Goal: Task Accomplishment & Management: Use online tool/utility

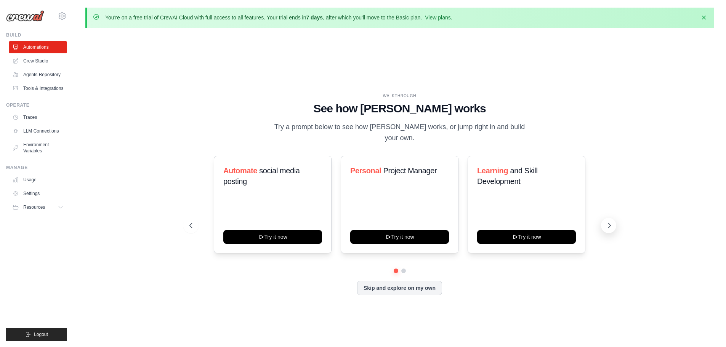
click at [611, 222] on icon at bounding box center [609, 226] width 8 height 8
click at [190, 223] on icon at bounding box center [190, 225] width 2 height 5
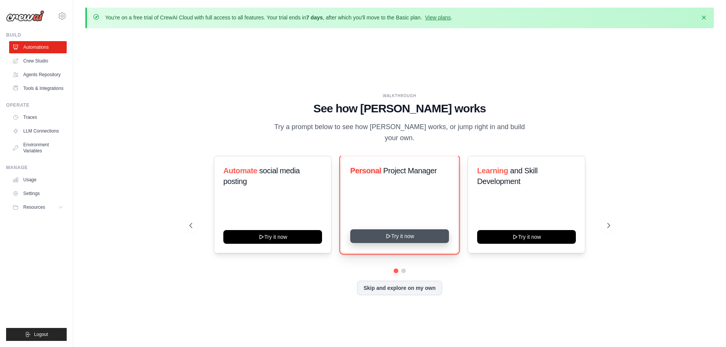
click at [401, 232] on button "Try it now" at bounding box center [399, 236] width 99 height 14
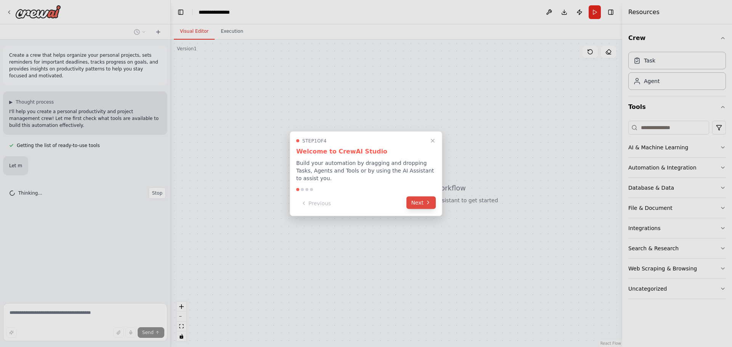
click at [418, 201] on button "Next" at bounding box center [420, 202] width 29 height 13
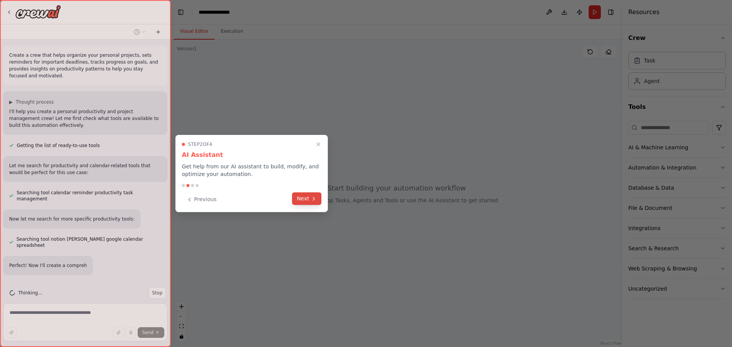
click at [312, 194] on button "Next" at bounding box center [306, 198] width 29 height 13
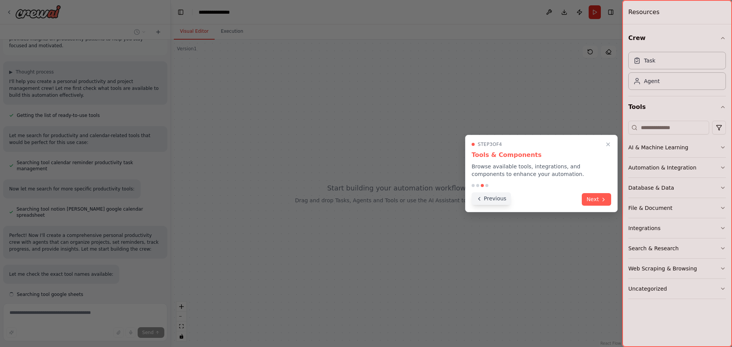
scroll to position [45, 0]
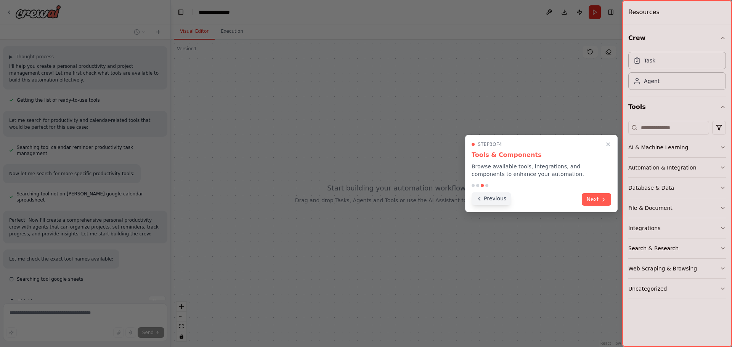
click at [487, 202] on button "Previous" at bounding box center [490, 198] width 39 height 13
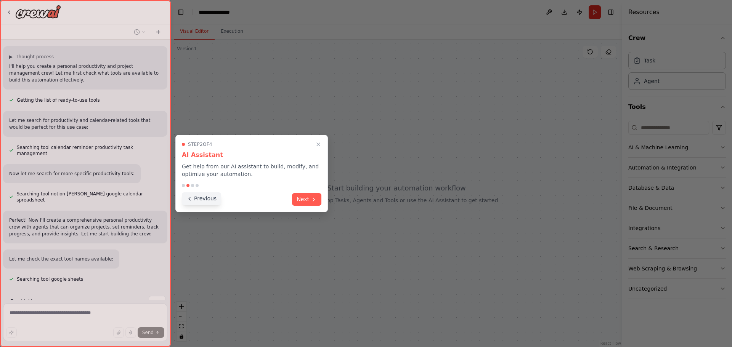
click at [194, 197] on button "Previous" at bounding box center [201, 198] width 39 height 13
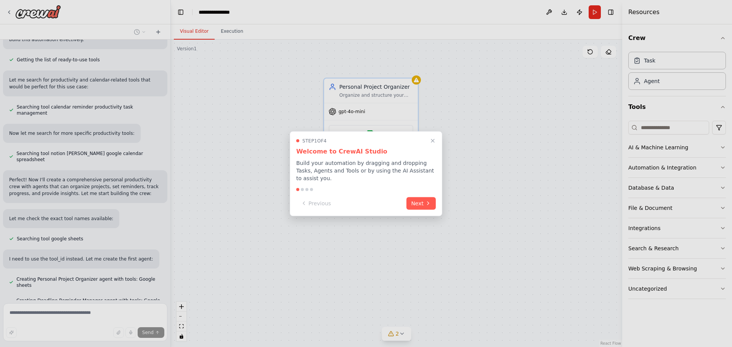
scroll to position [107, 0]
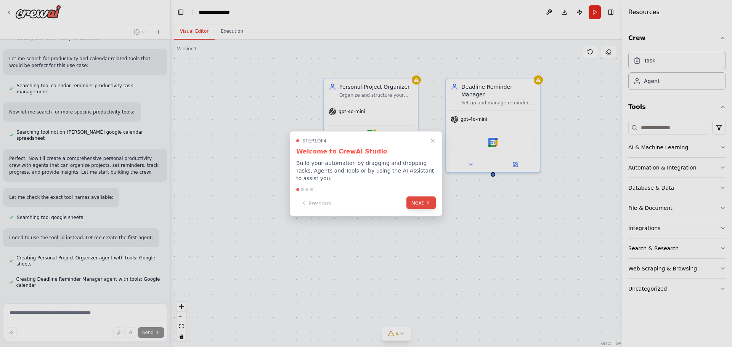
click at [428, 200] on icon at bounding box center [428, 203] width 6 height 6
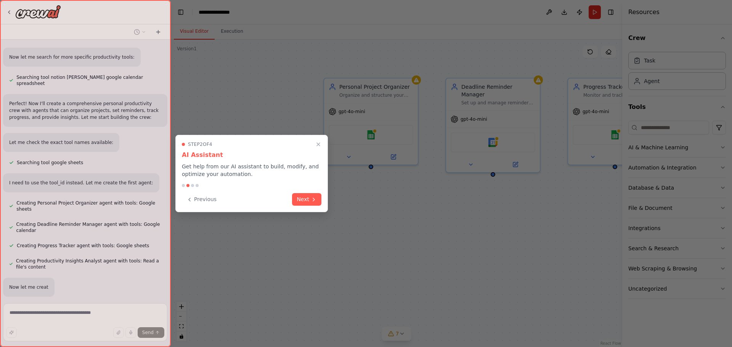
scroll to position [184, 0]
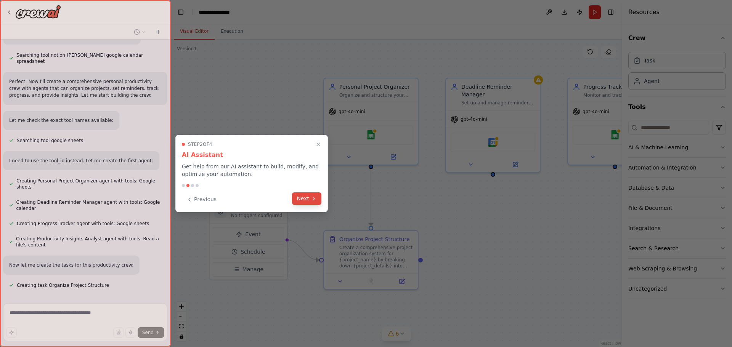
click at [309, 198] on button "Next" at bounding box center [306, 198] width 29 height 13
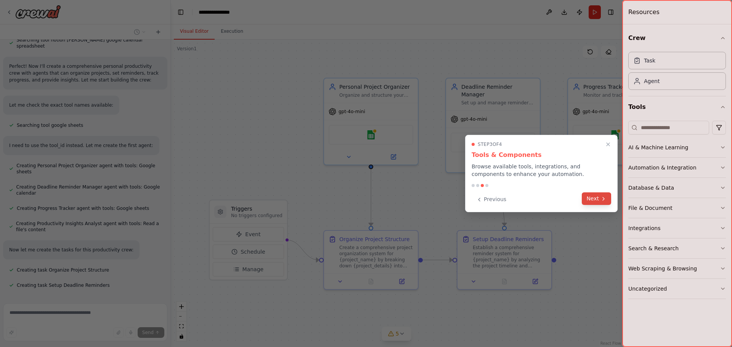
click at [592, 199] on button "Next" at bounding box center [595, 198] width 29 height 13
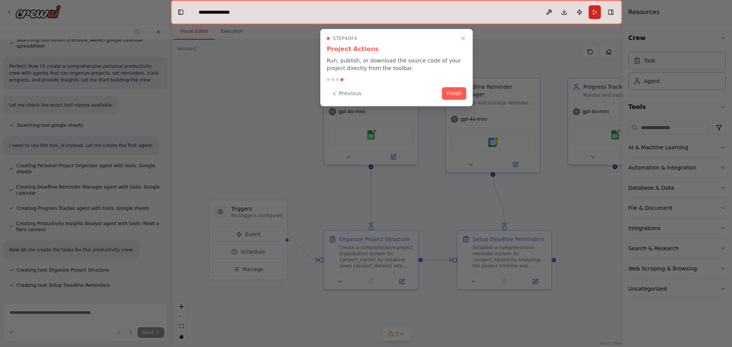
scroll to position [215, 0]
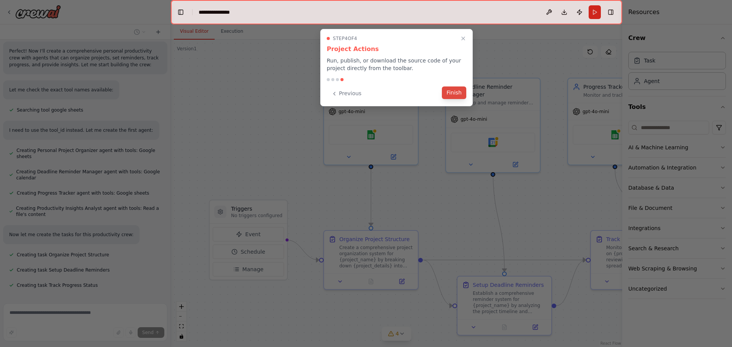
click at [458, 92] on button "Finish" at bounding box center [454, 92] width 24 height 13
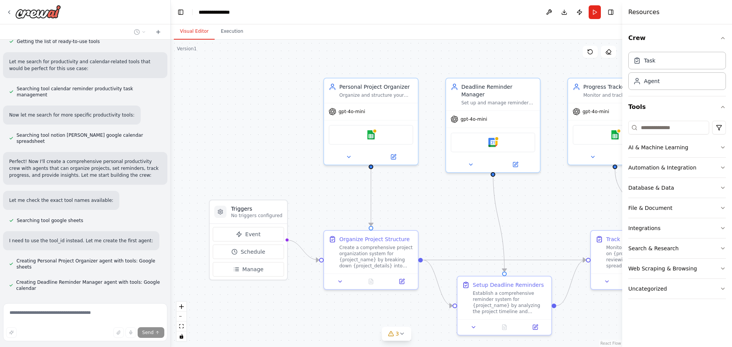
scroll to position [0, 0]
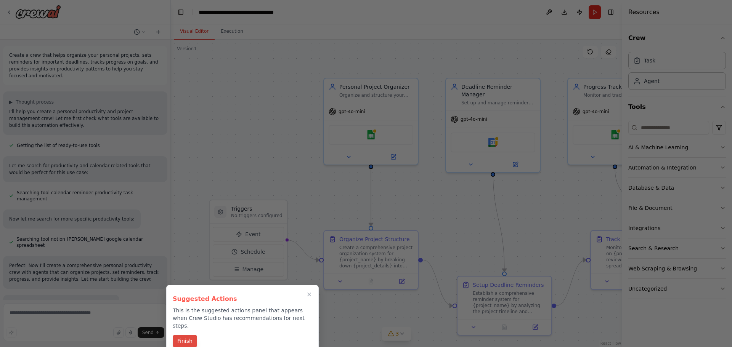
click at [186, 335] on button "Finish" at bounding box center [185, 341] width 24 height 13
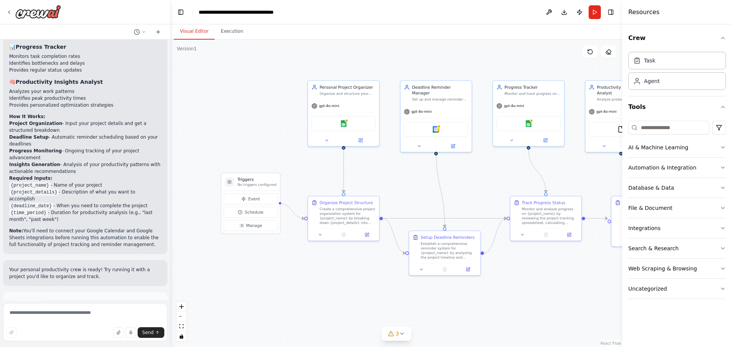
scroll to position [682, 0]
click at [722, 147] on icon "button" at bounding box center [722, 147] width 6 height 6
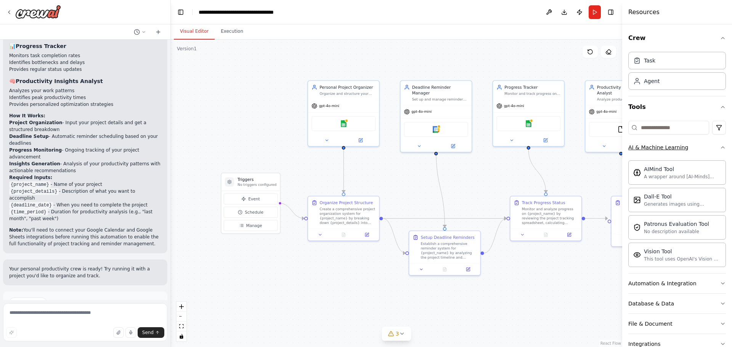
click at [719, 147] on icon "button" at bounding box center [722, 147] width 6 height 6
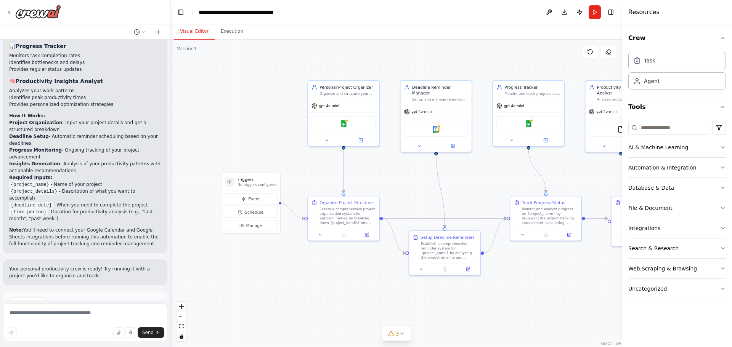
click at [718, 168] on button "Automation & Integration" at bounding box center [677, 168] width 98 height 20
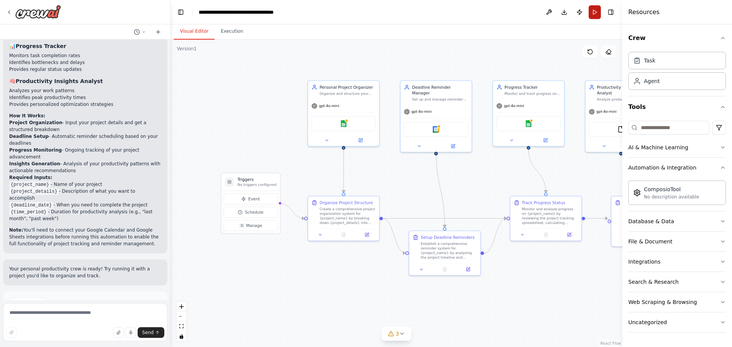
click at [594, 8] on button "Run" at bounding box center [594, 12] width 12 height 14
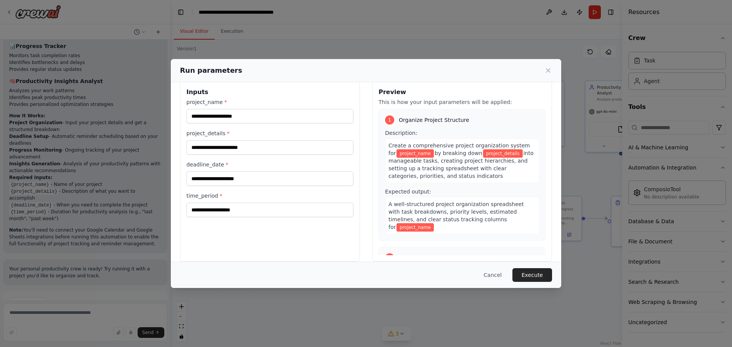
scroll to position [0, 0]
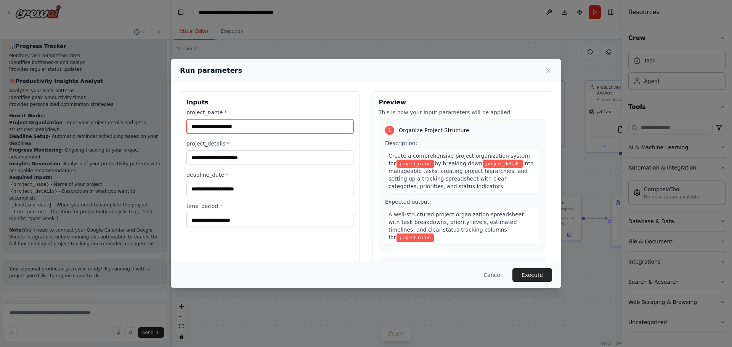
click at [246, 127] on input "project_name *" at bounding box center [269, 126] width 167 height 14
type input "****"
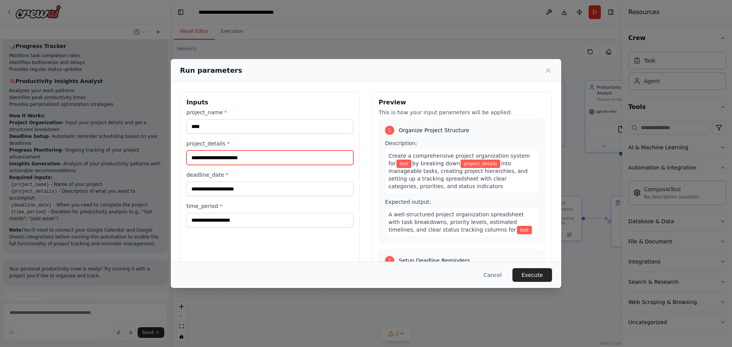
click at [229, 154] on input "project_details *" at bounding box center [269, 158] width 167 height 14
click at [232, 157] on input "project_details *" at bounding box center [269, 158] width 167 height 14
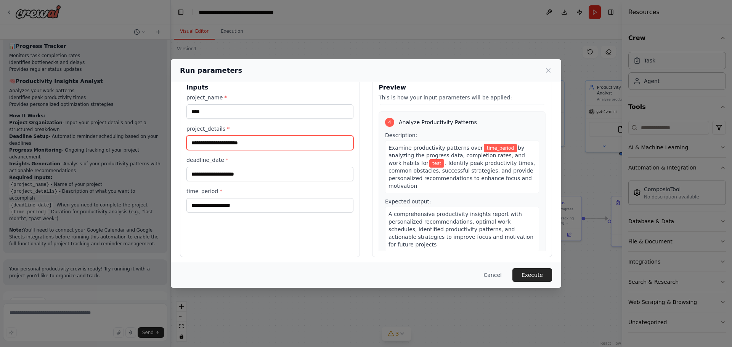
scroll to position [19, 0]
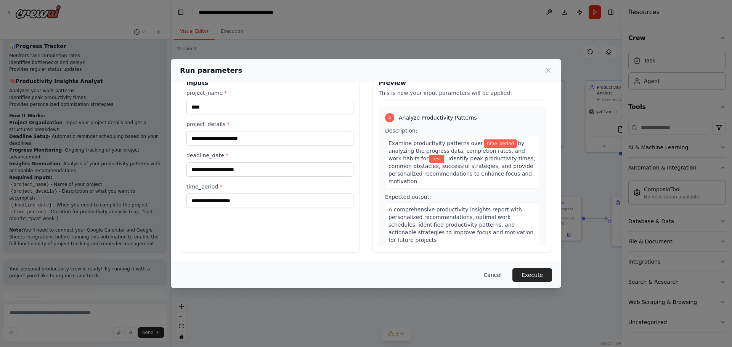
click at [498, 276] on button "Cancel" at bounding box center [492, 275] width 30 height 14
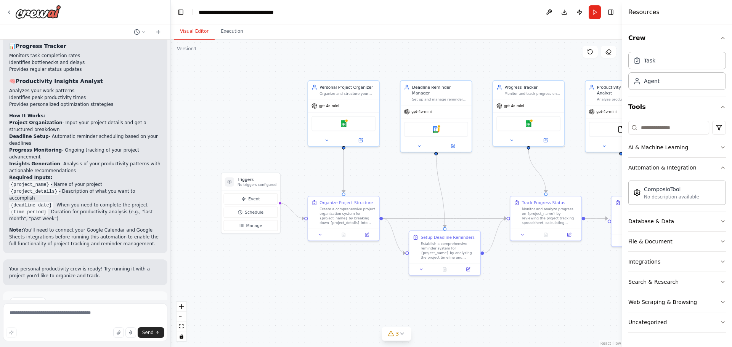
click at [80, 332] on span "Run Automation" at bounding box center [88, 335] width 37 height 6
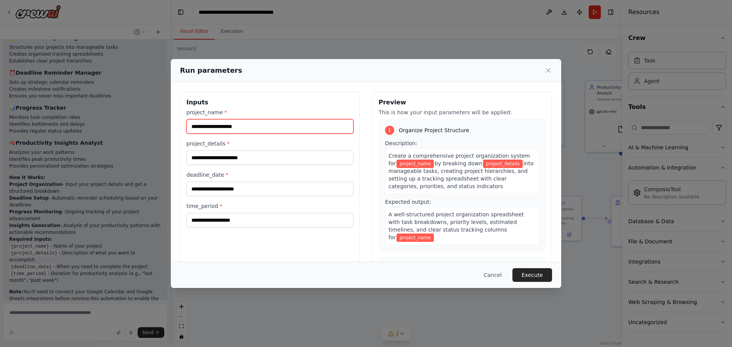
click at [226, 125] on input "project_name *" at bounding box center [269, 126] width 167 height 14
type input "****"
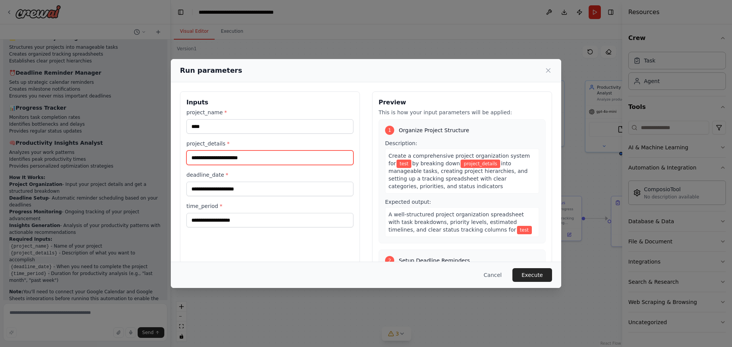
drag, startPoint x: 237, startPoint y: 151, endPoint x: 236, endPoint y: 155, distance: 5.1
click at [237, 153] on input "project_details *" at bounding box center [269, 158] width 167 height 14
type input "*****"
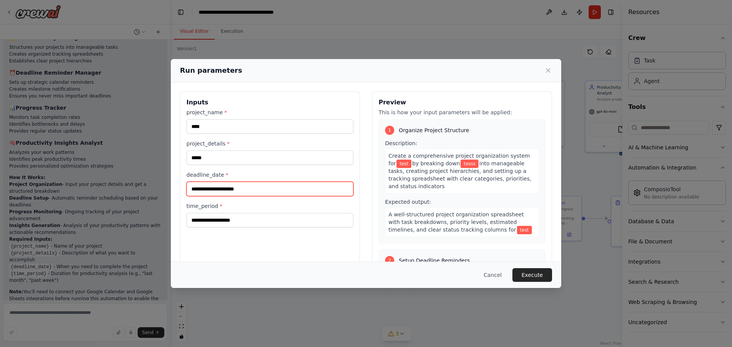
click at [241, 185] on input "deadline_date *" at bounding box center [269, 189] width 167 height 14
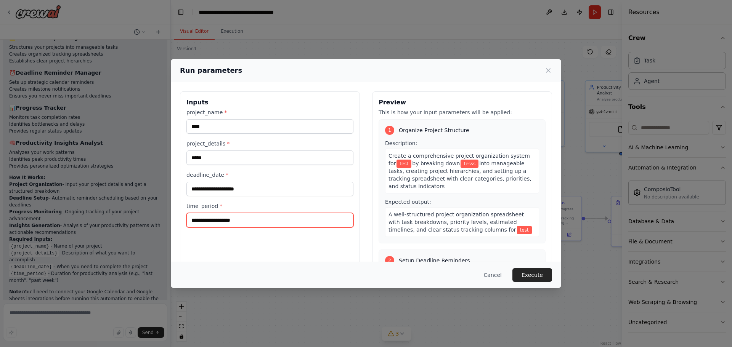
click at [242, 217] on input "time_period *" at bounding box center [269, 220] width 167 height 14
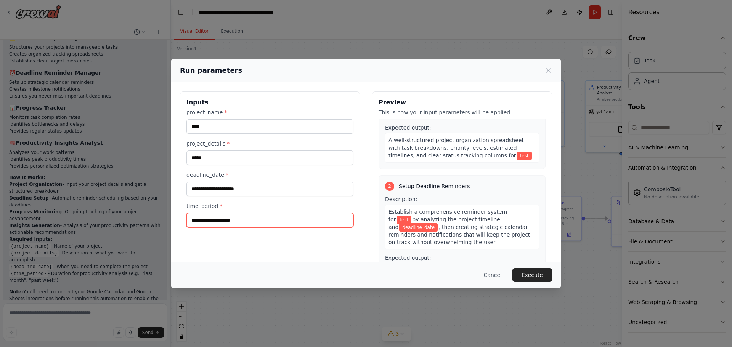
scroll to position [76, 0]
click at [496, 275] on button "Cancel" at bounding box center [492, 275] width 30 height 14
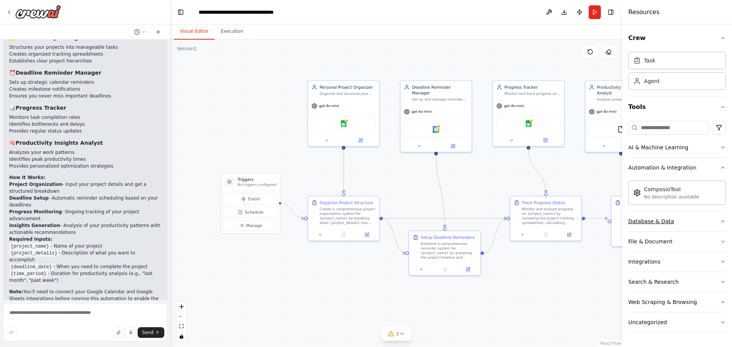
click at [721, 223] on icon "button" at bounding box center [722, 221] width 6 height 6
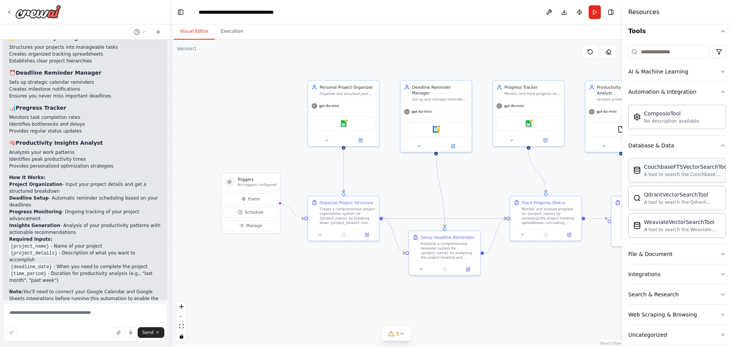
scroll to position [76, 0]
click at [719, 253] on icon "button" at bounding box center [722, 254] width 6 height 6
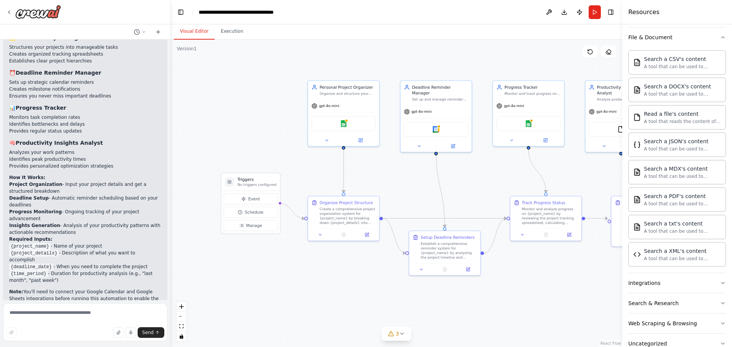
scroll to position [312, 0]
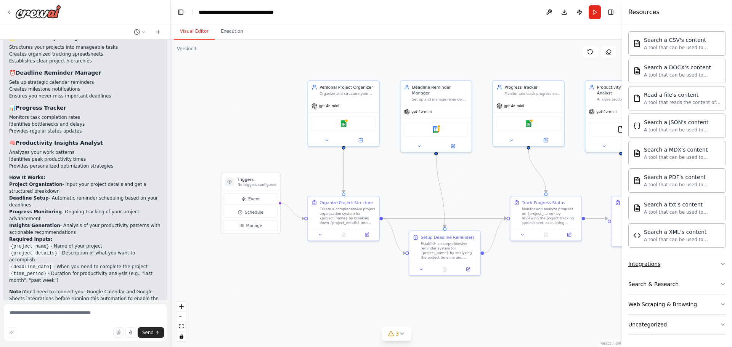
click at [719, 264] on icon "button" at bounding box center [722, 264] width 6 height 6
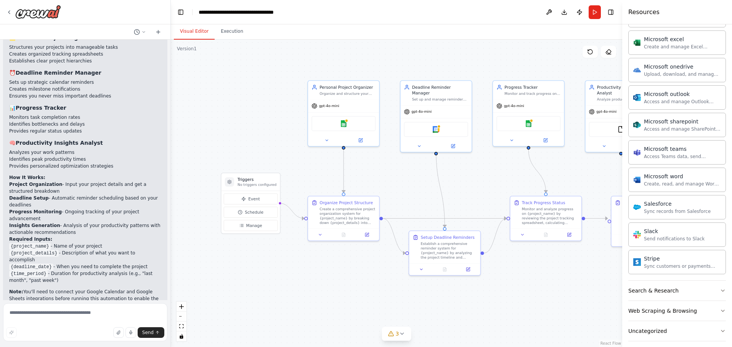
scroll to position [757, 0]
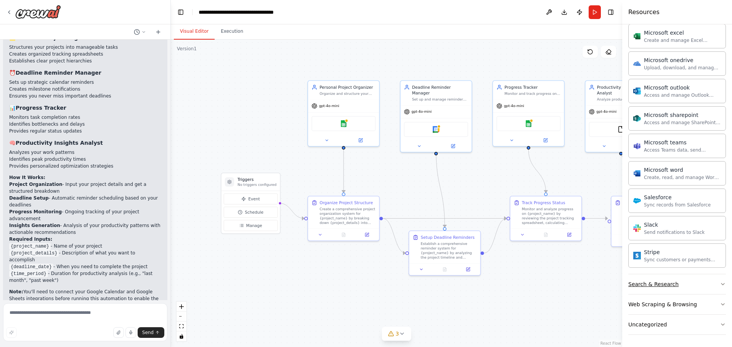
click at [719, 284] on icon "button" at bounding box center [722, 284] width 6 height 6
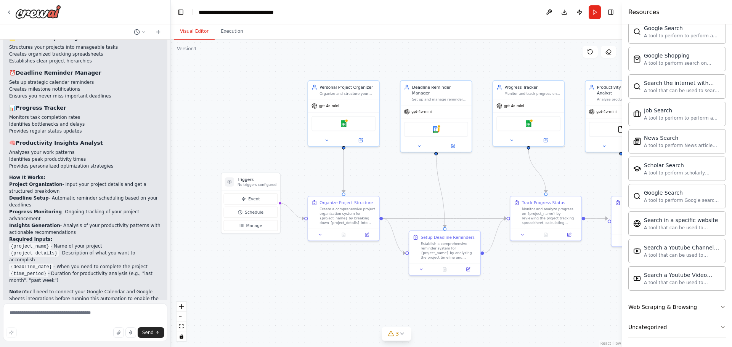
scroll to position [1147, 0]
click at [719, 326] on icon "button" at bounding box center [722, 325] width 6 height 6
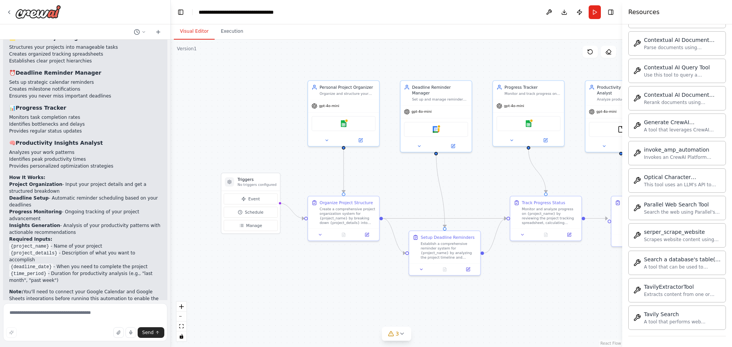
scroll to position [1592, 0]
